Goal: Complete application form

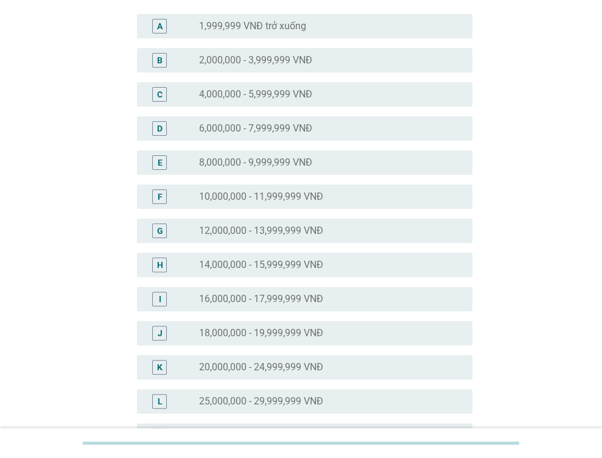
scroll to position [122, 0]
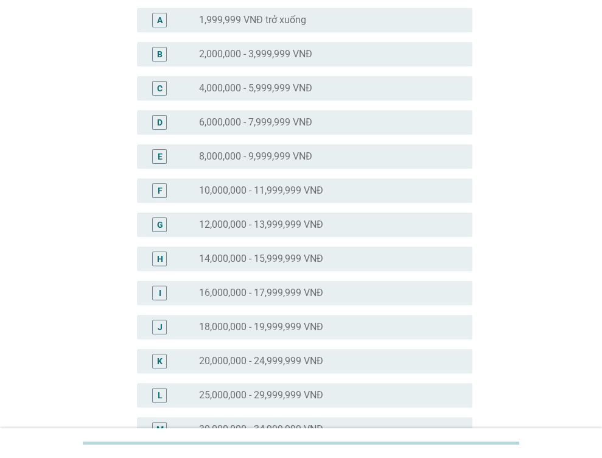
click at [322, 360] on label "20,000,000 - 24,999,999 VNĐ" at bounding box center [261, 361] width 124 height 12
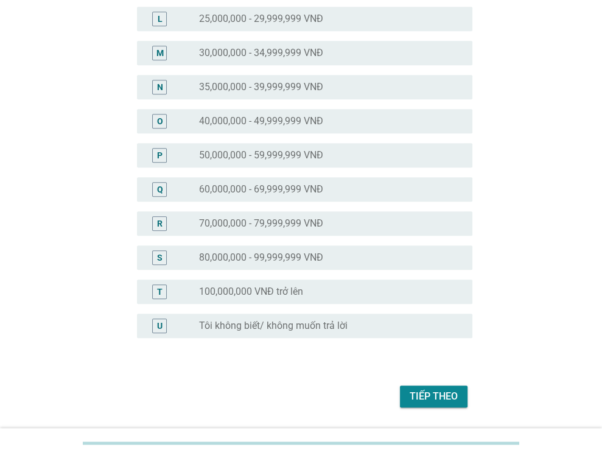
scroll to position [535, 0]
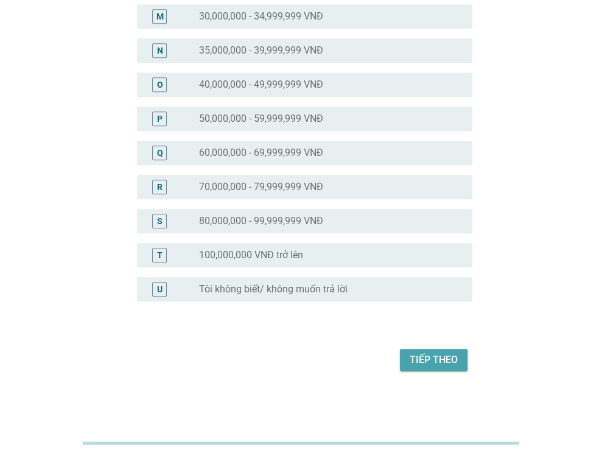
click at [417, 358] on div "Tiếp theo" at bounding box center [434, 360] width 48 height 15
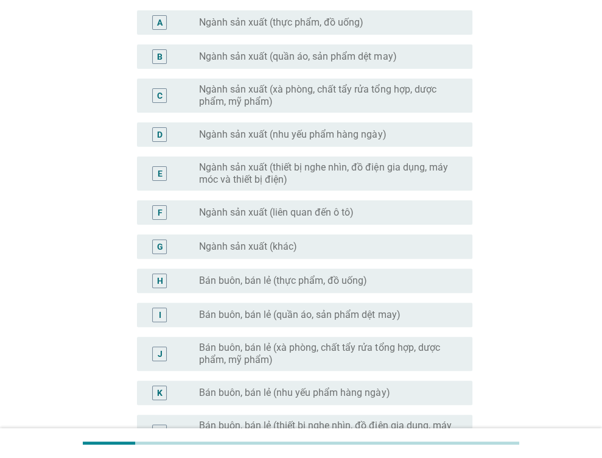
scroll to position [305, 0]
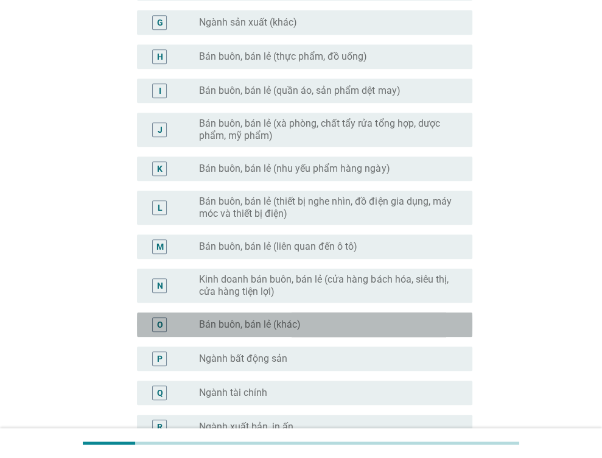
click at [300, 328] on label "Bán buôn, bán lẻ (khác)" at bounding box center [250, 325] width 102 height 12
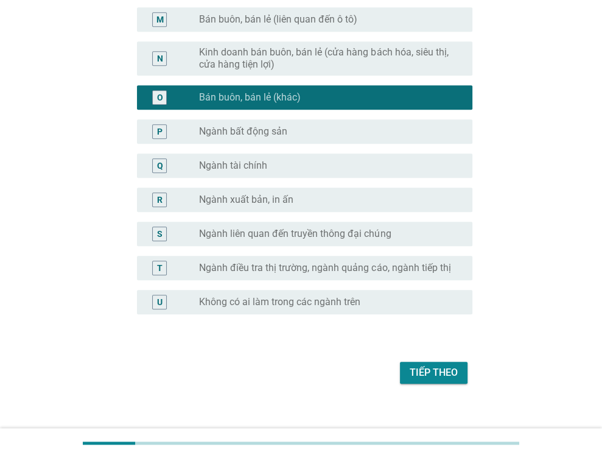
scroll to position [605, 0]
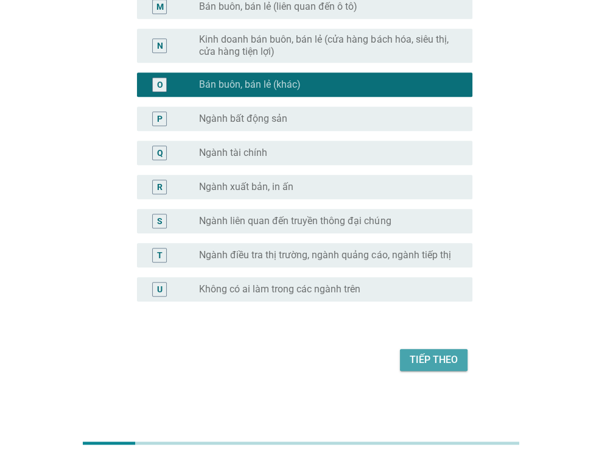
click at [429, 364] on div "Tiếp theo" at bounding box center [434, 360] width 48 height 15
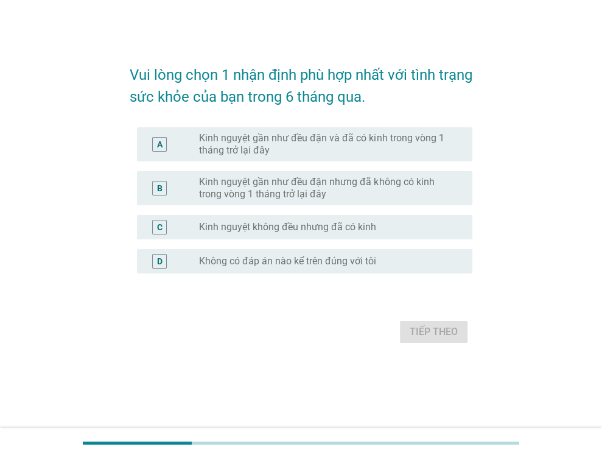
scroll to position [0, 0]
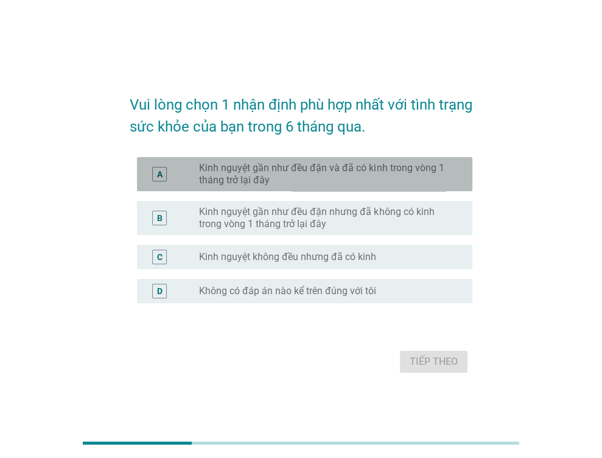
click at [306, 181] on label "Kinh nguyệt gần như đều đặn và đã có kinh trong vòng 1 tháng trở lại đây" at bounding box center [326, 174] width 254 height 24
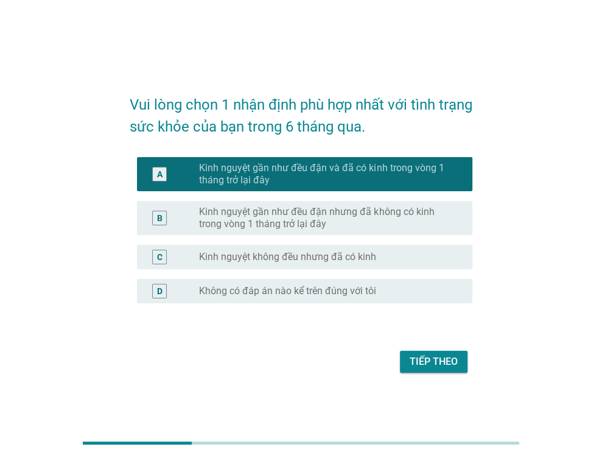
click at [424, 361] on div "Tiếp theo" at bounding box center [434, 361] width 48 height 15
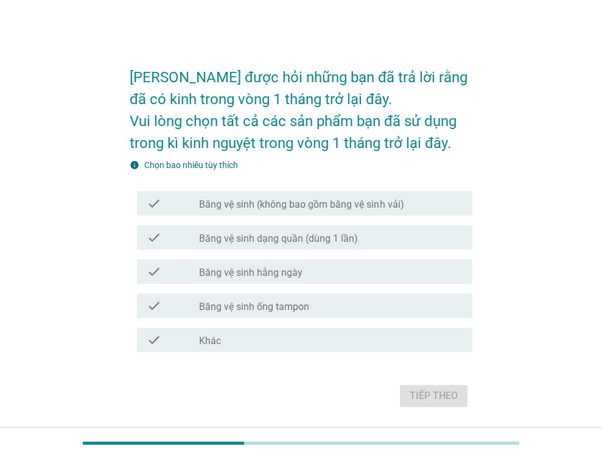
click at [314, 200] on label "Băng vệ sinh (không bao gồm băng vệ sinh vải)" at bounding box center [301, 205] width 205 height 12
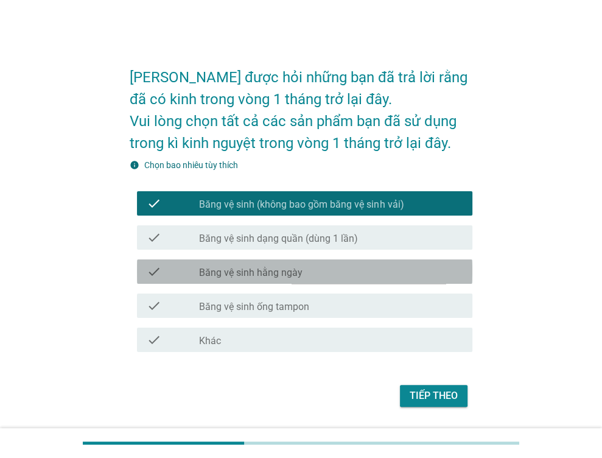
click at [292, 278] on label "Băng vệ sinh hằng ngày" at bounding box center [251, 273] width 104 height 12
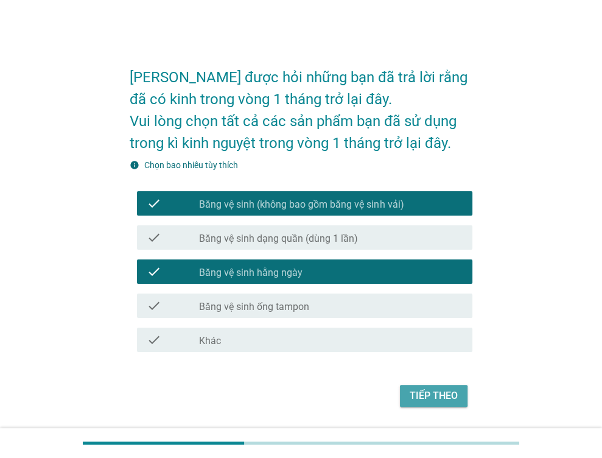
click at [445, 395] on div "Tiếp theo" at bounding box center [434, 396] width 48 height 15
